Goal: Find contact information: Find contact information

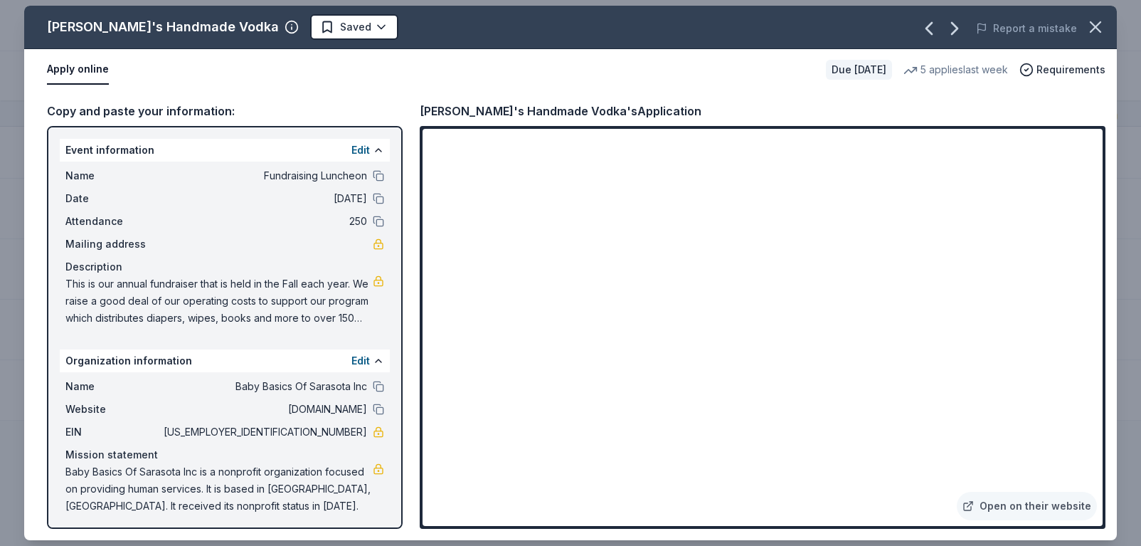
scroll to position [2868, 1]
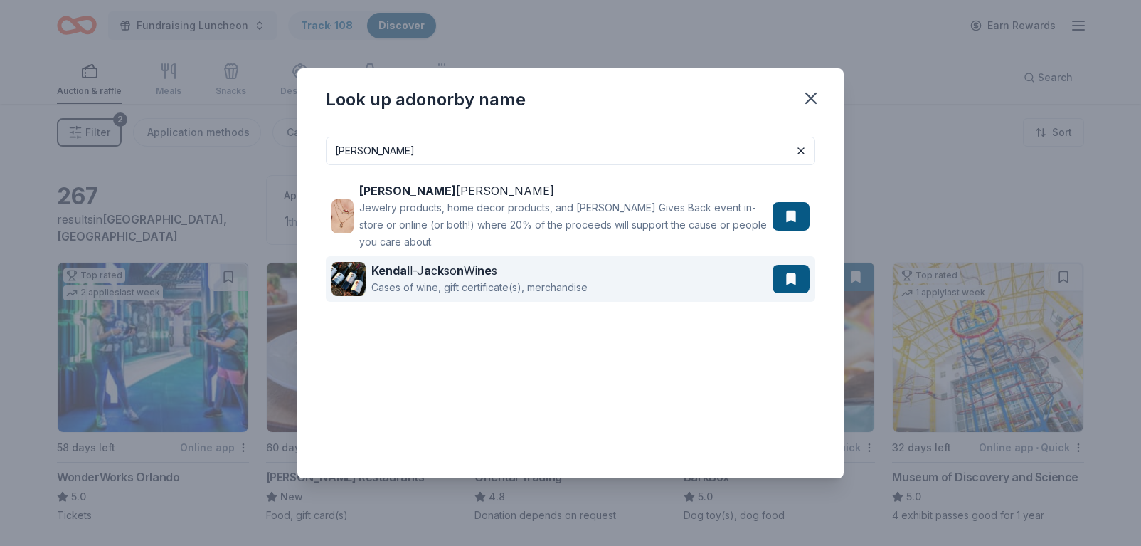
click at [551, 275] on div "Kenda ll-J a c k so n Wi ne s" at bounding box center [479, 270] width 216 height 17
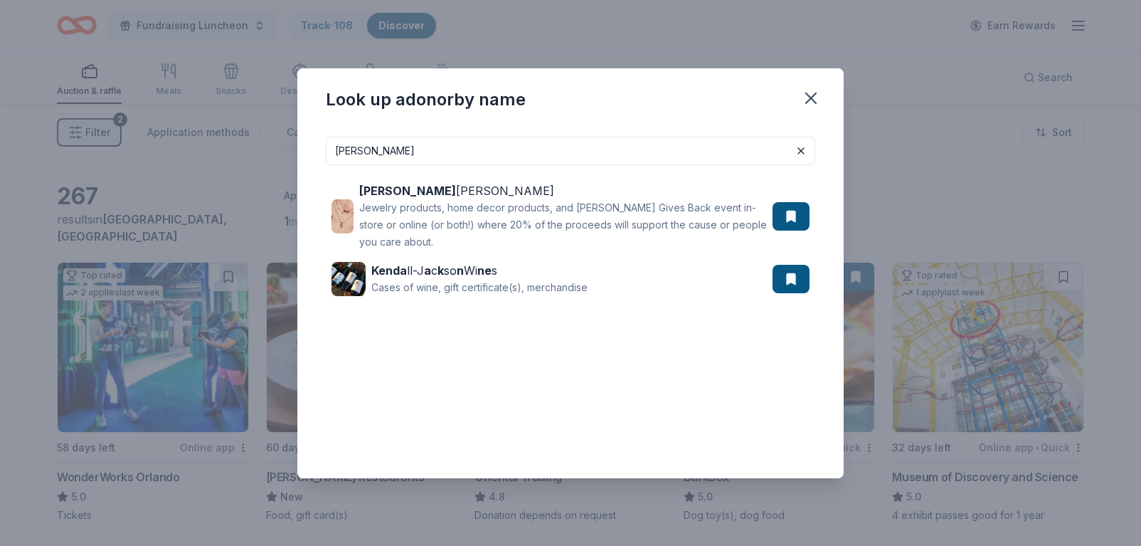
click at [453, 162] on input "[PERSON_NAME]" at bounding box center [571, 151] width 490 height 28
drag, startPoint x: 438, startPoint y: 157, endPoint x: 332, endPoint y: 151, distance: 106.2
click at [332, 151] on input "[PERSON_NAME]" at bounding box center [571, 151] width 490 height 28
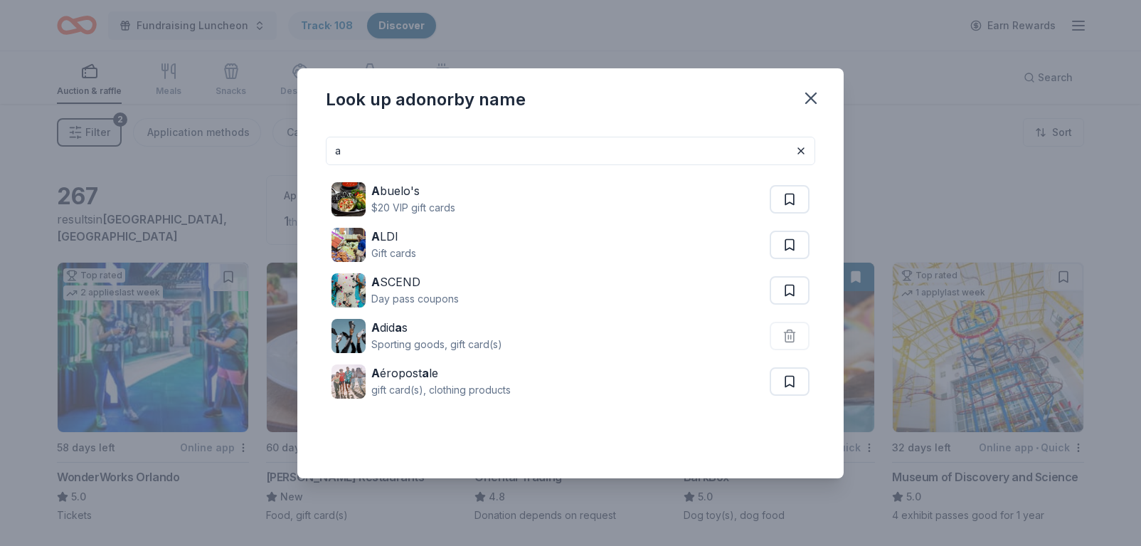
drag, startPoint x: 352, startPoint y: 154, endPoint x: 331, endPoint y: 152, distance: 20.7
click at [331, 152] on input "a" at bounding box center [571, 151] width 490 height 28
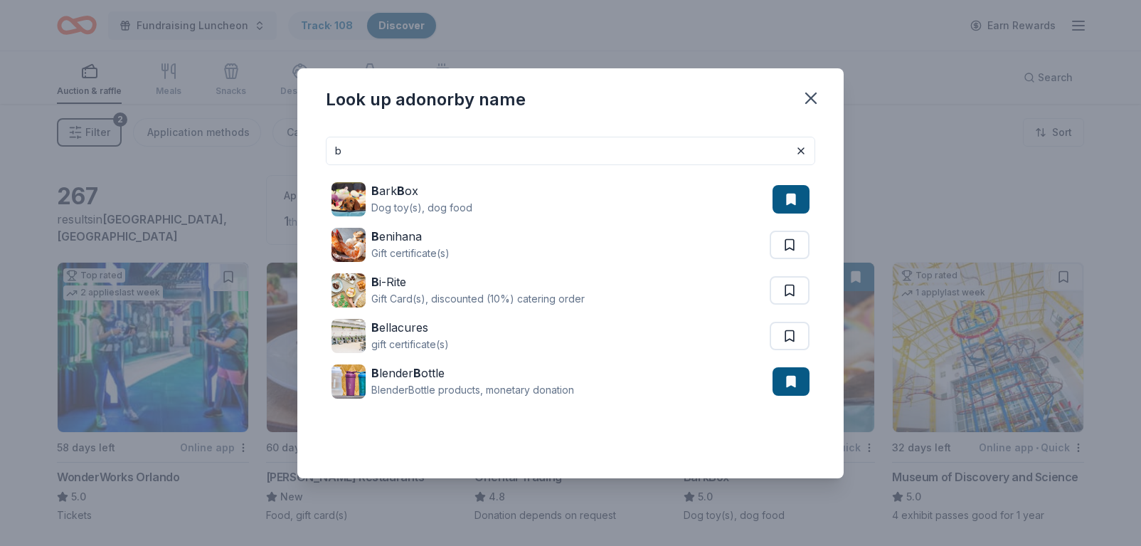
drag, startPoint x: 344, startPoint y: 148, endPoint x: 333, endPoint y: 148, distance: 11.4
click at [333, 148] on input "b" at bounding box center [571, 151] width 490 height 28
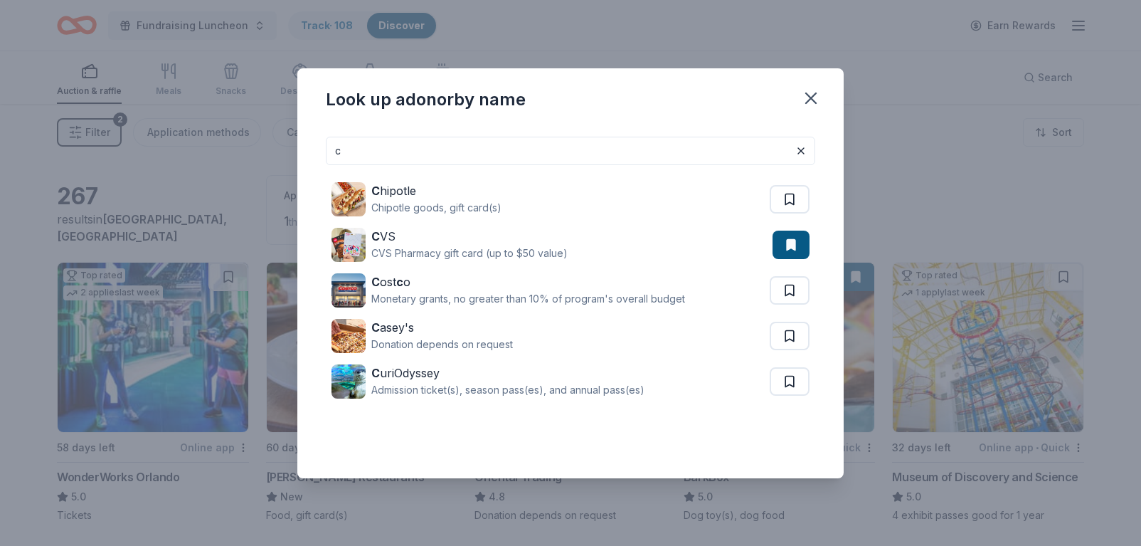
drag, startPoint x: 344, startPoint y: 151, endPoint x: 326, endPoint y: 152, distance: 18.6
click at [326, 152] on input "c" at bounding box center [571, 151] width 490 height 28
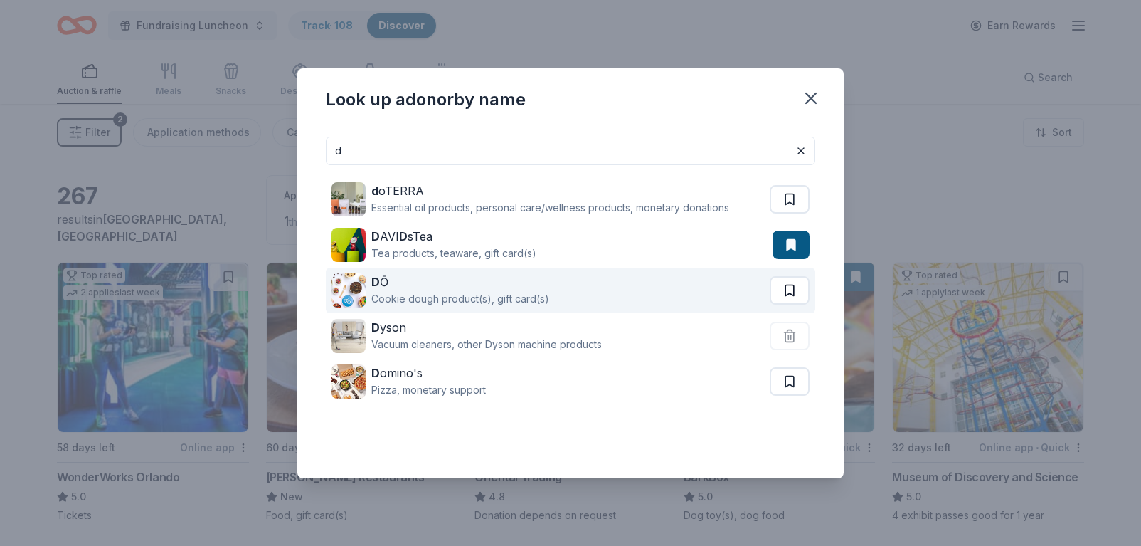
type input "d"
click at [791, 213] on button at bounding box center [790, 199] width 40 height 28
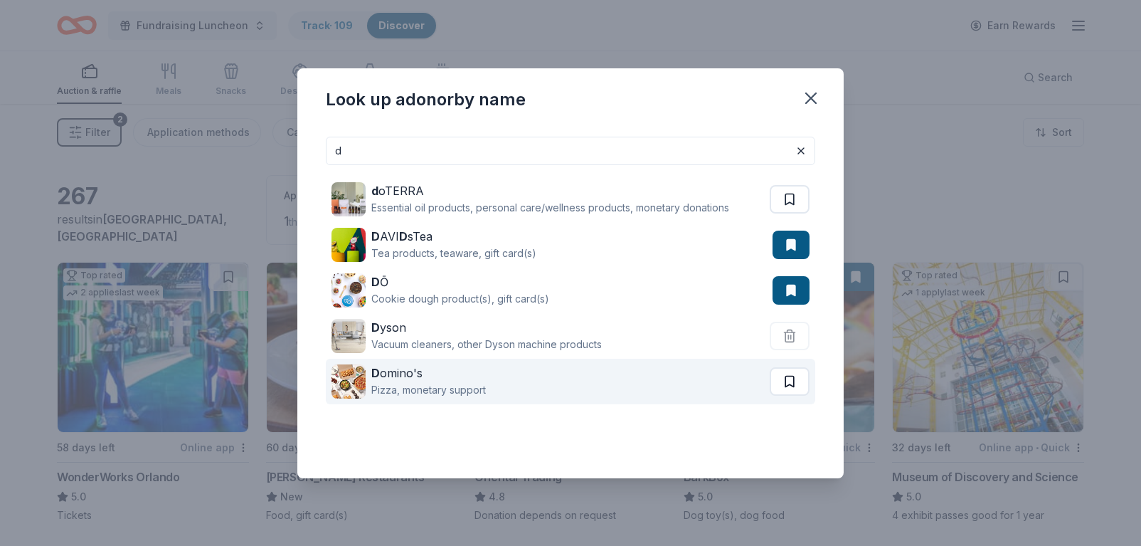
click at [789, 213] on button at bounding box center [790, 199] width 40 height 28
